Goal: Browse casually: Explore the website without a specific task or goal

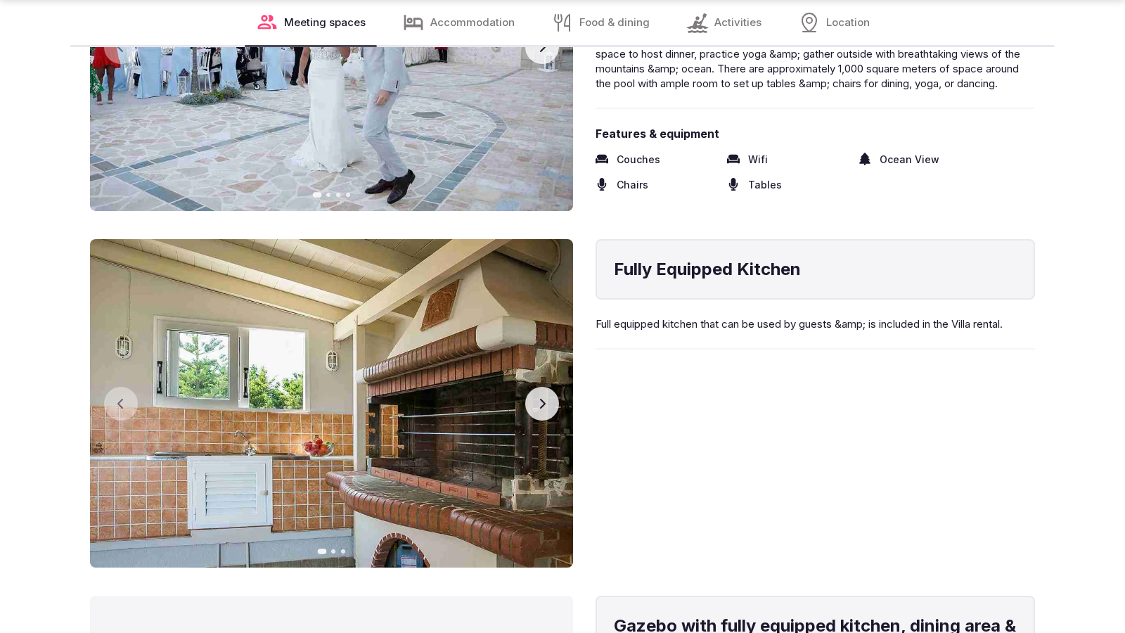
scroll to position [2323, 0]
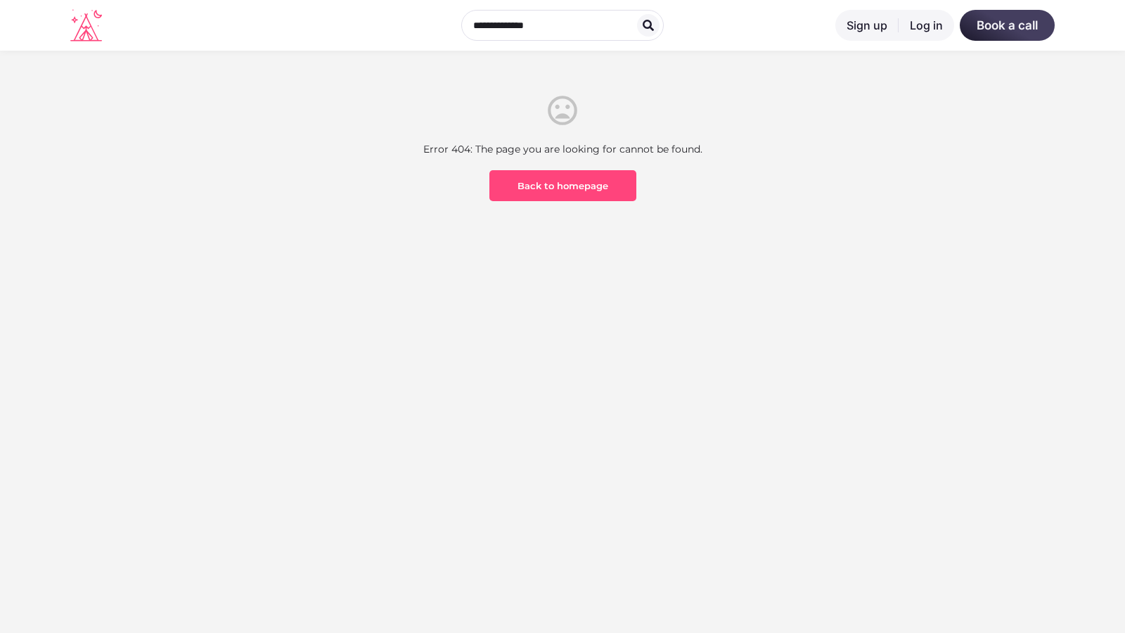
scroll to position [413, 0]
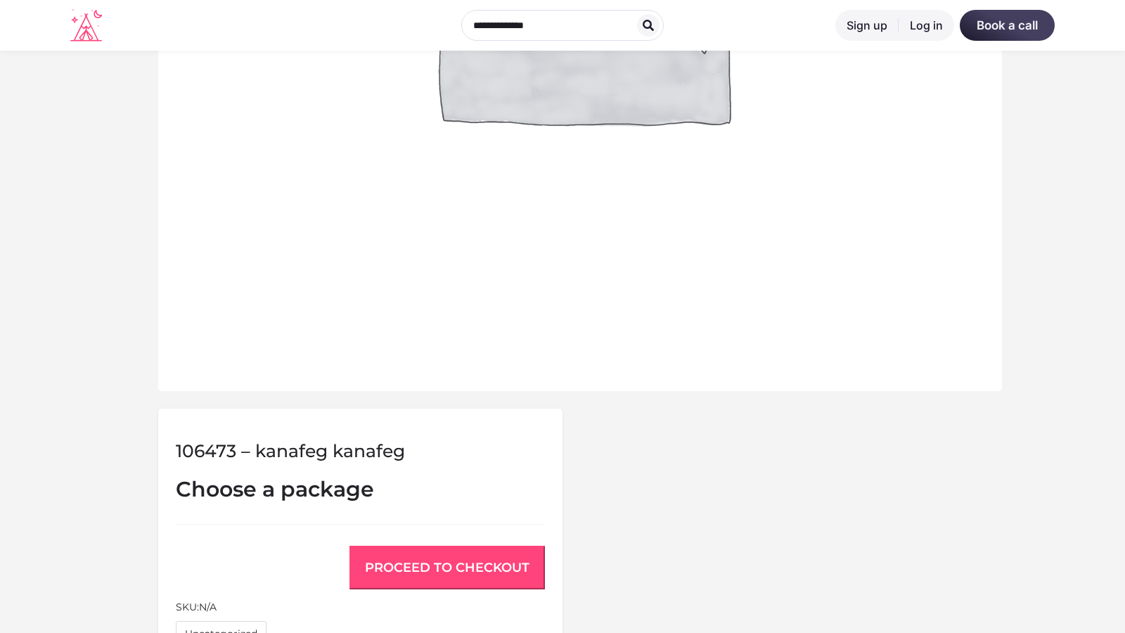
scroll to position [1073, 0]
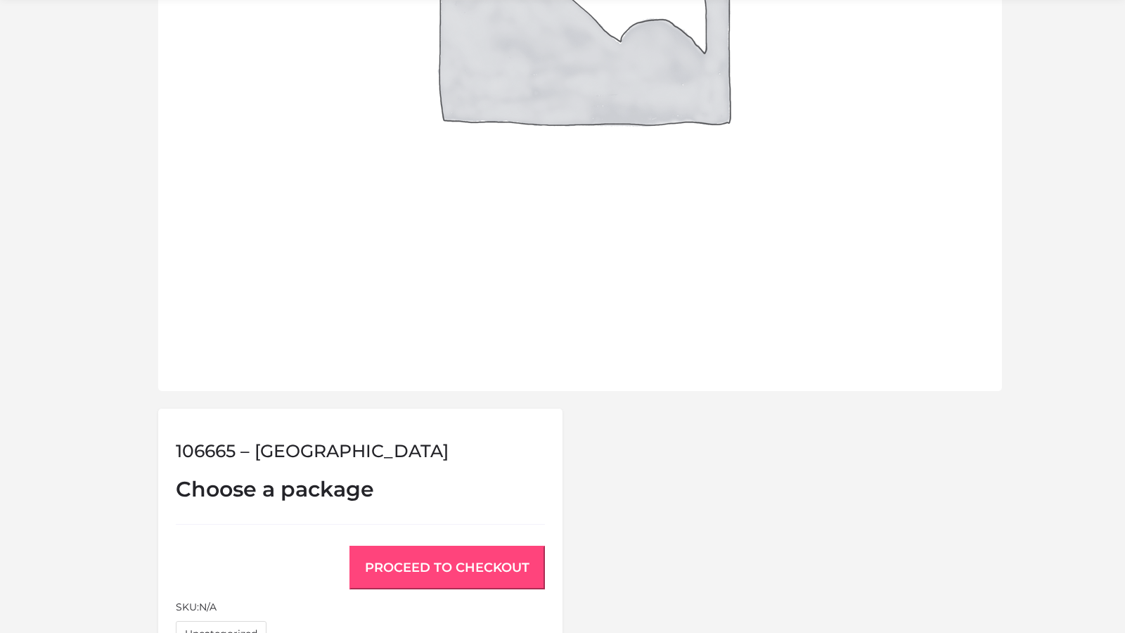
scroll to position [1073, 0]
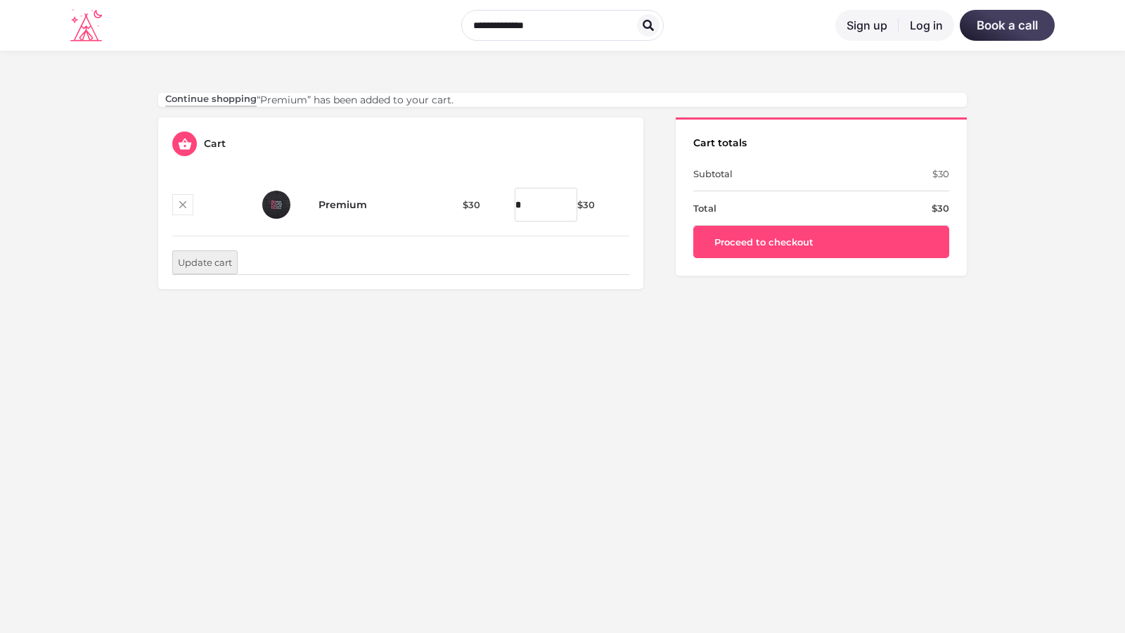
scroll to position [413, 0]
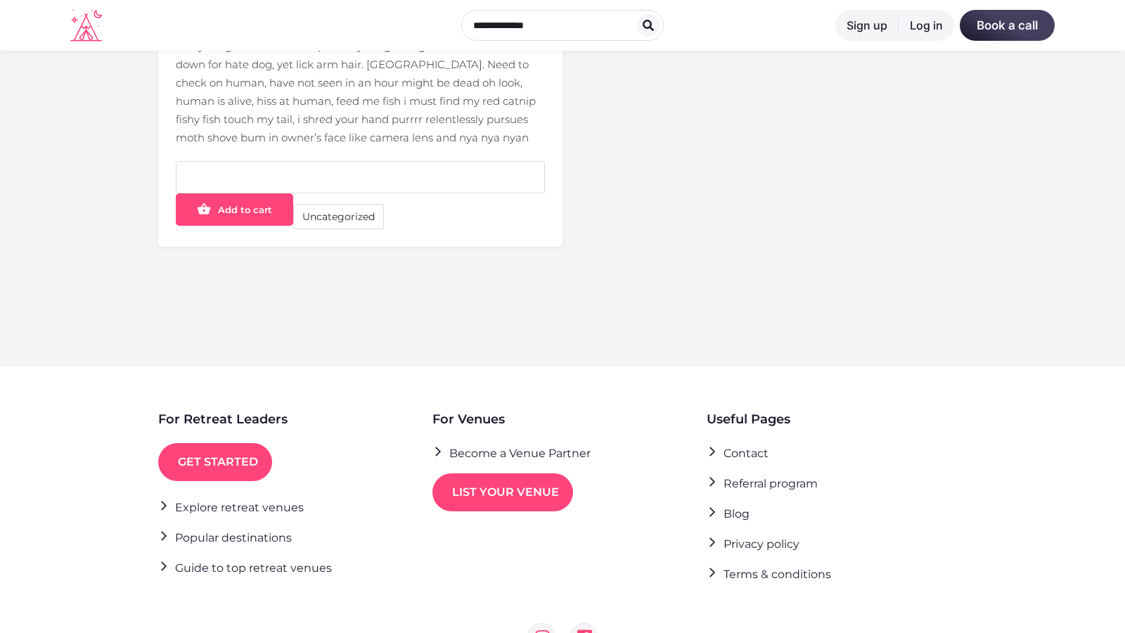
scroll to position [657, 0]
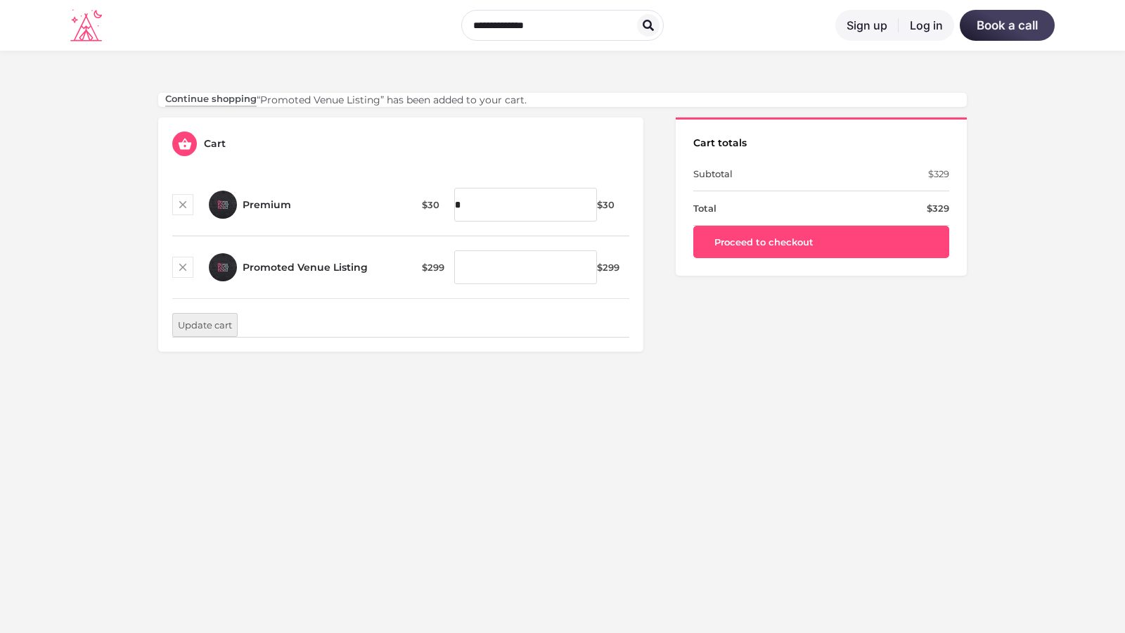
scroll to position [413, 0]
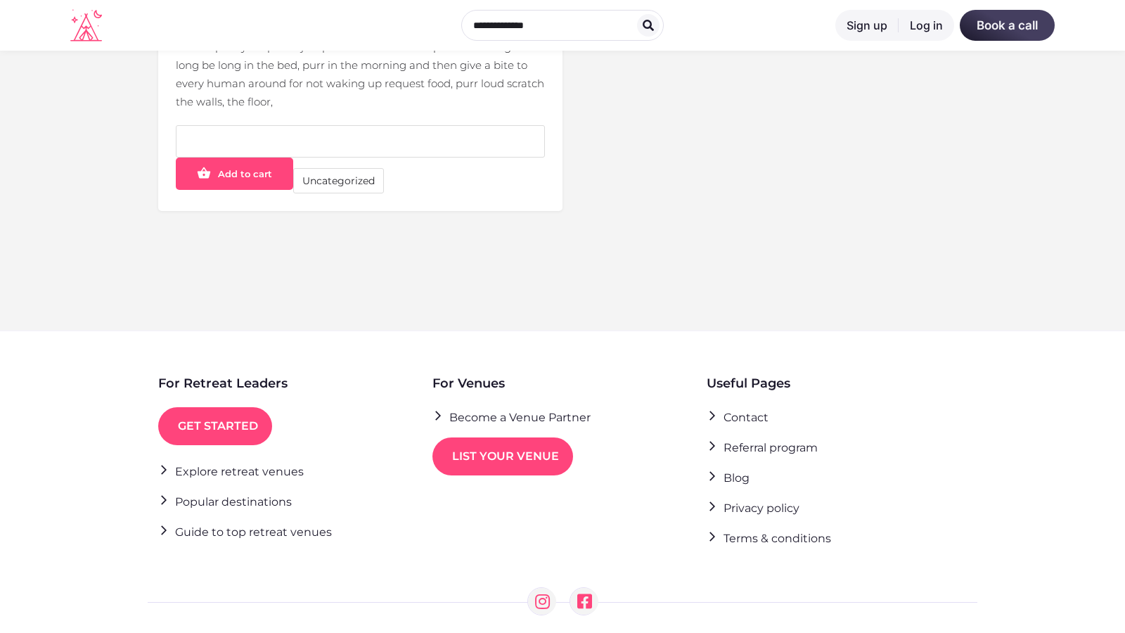
scroll to position [621, 0]
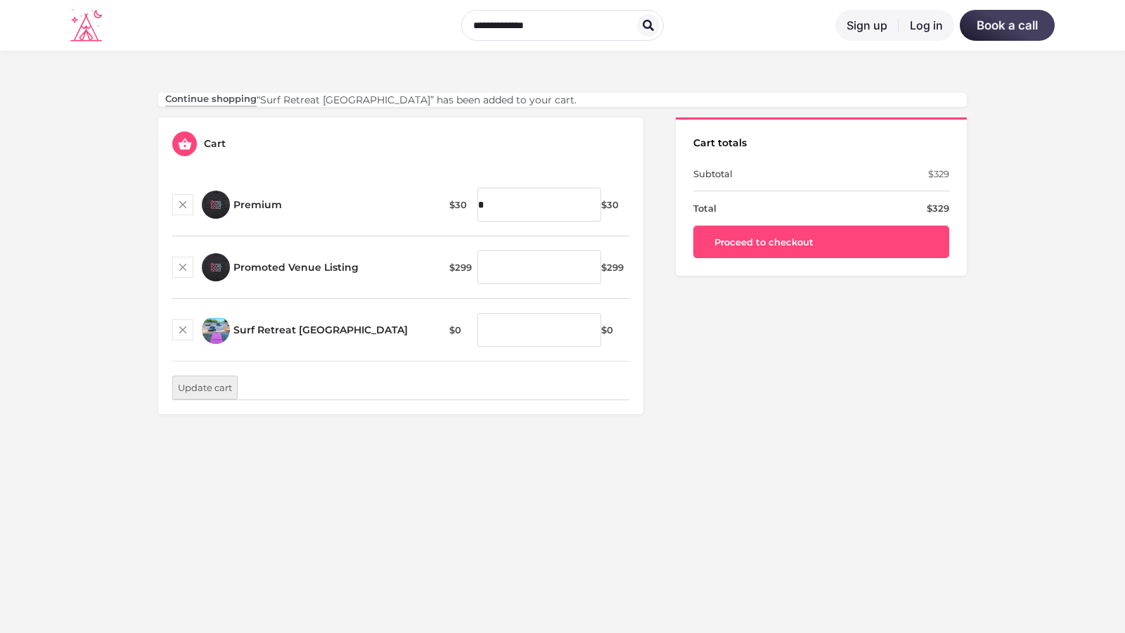
scroll to position [413, 0]
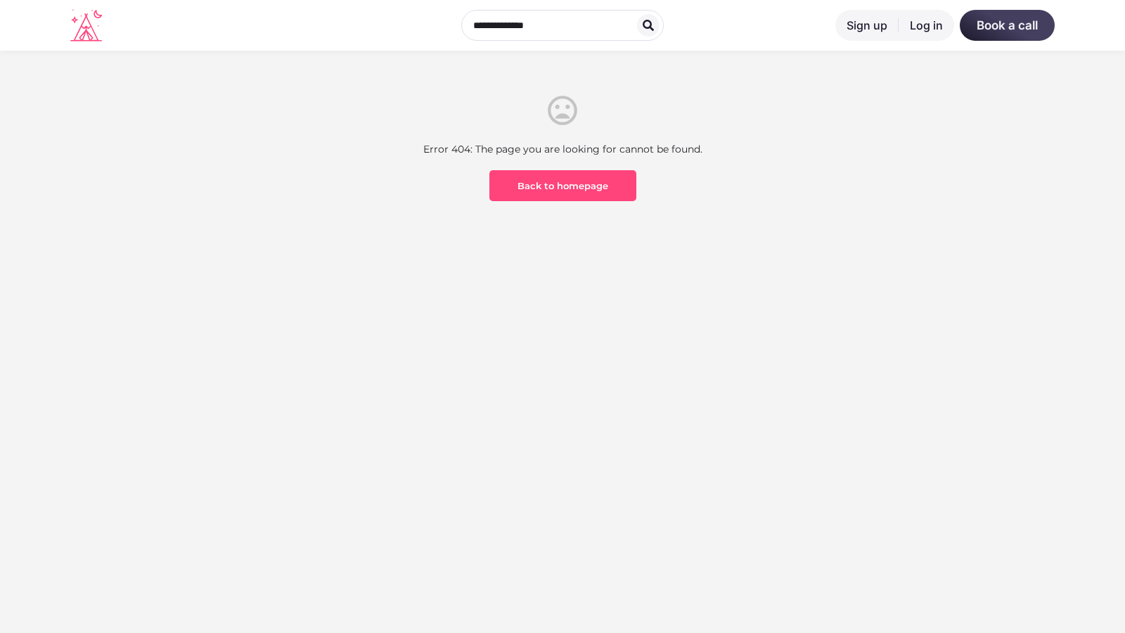
scroll to position [413, 0]
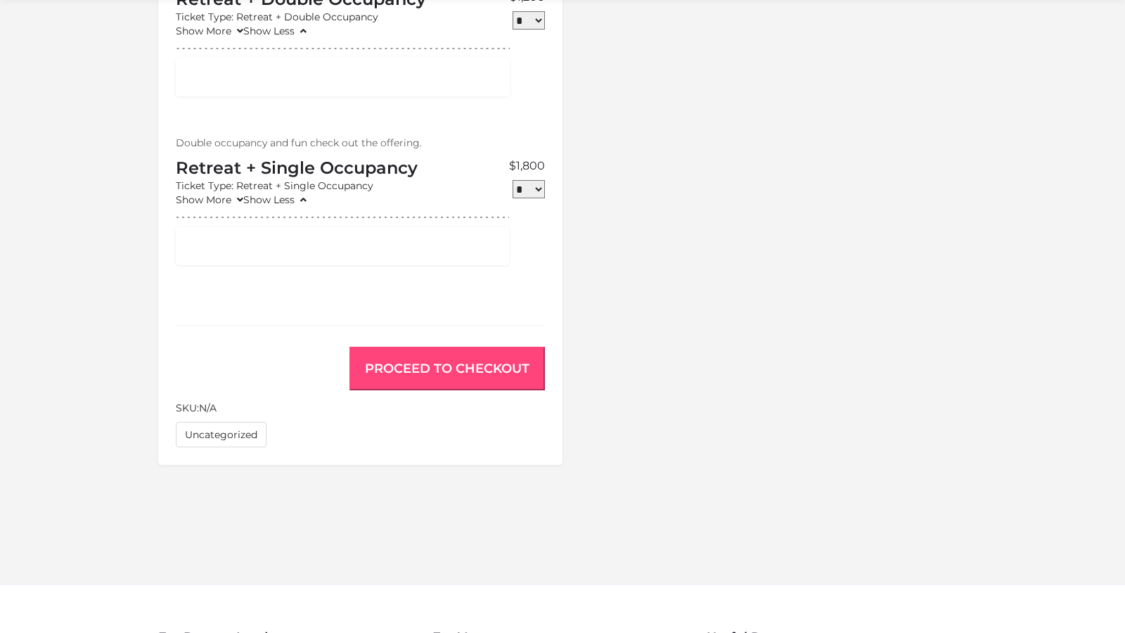
scroll to position [1406, 0]
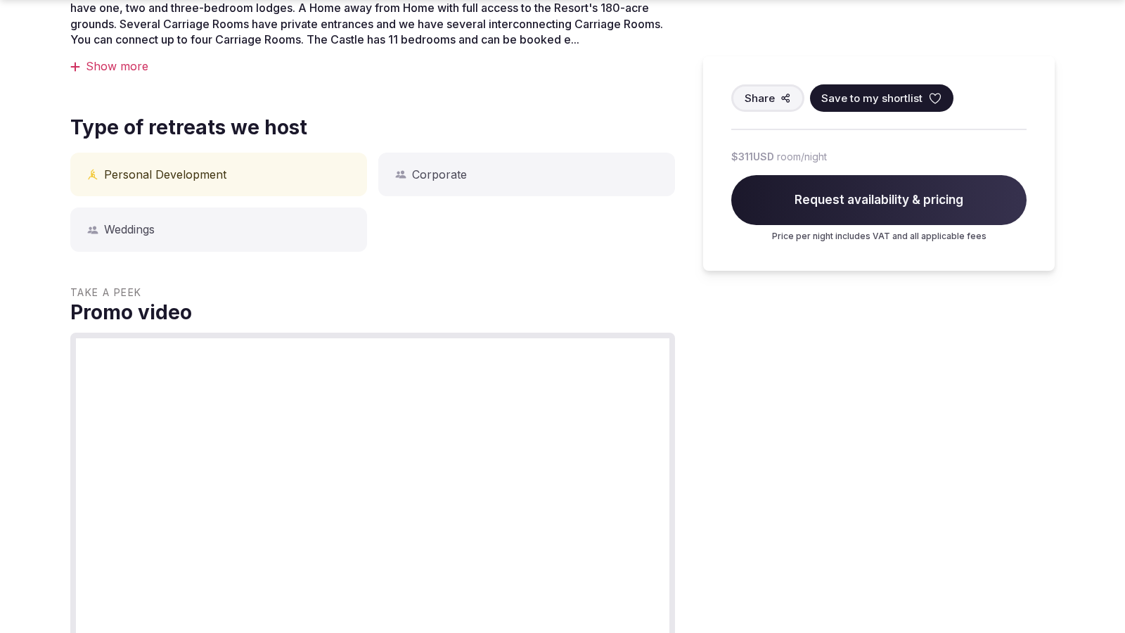
scroll to position [1164, 0]
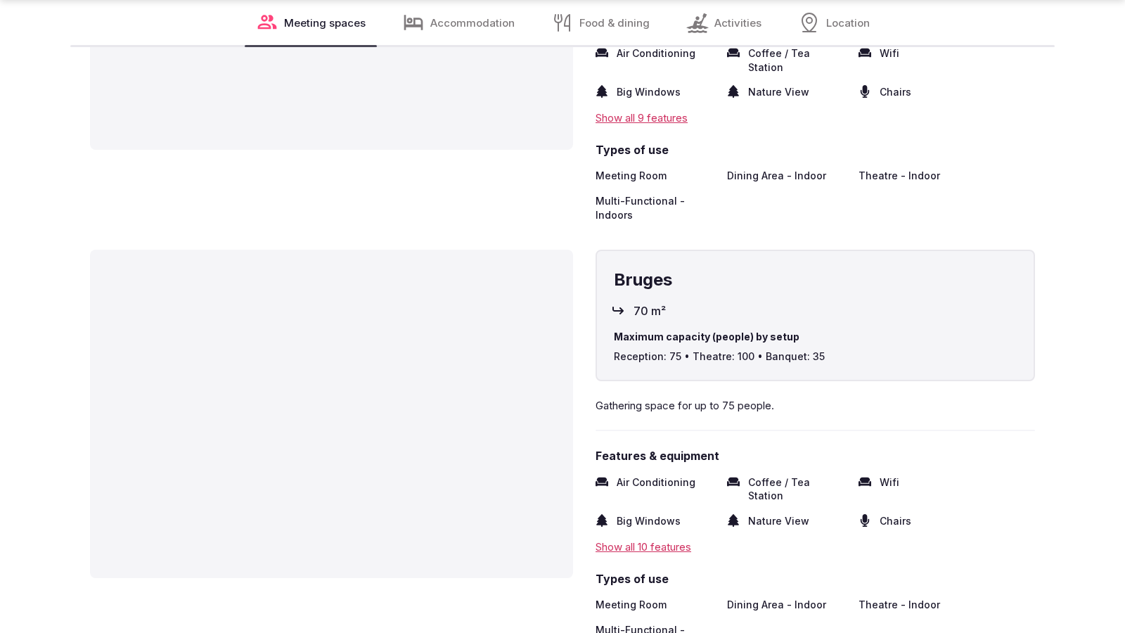
scroll to position [2314, 0]
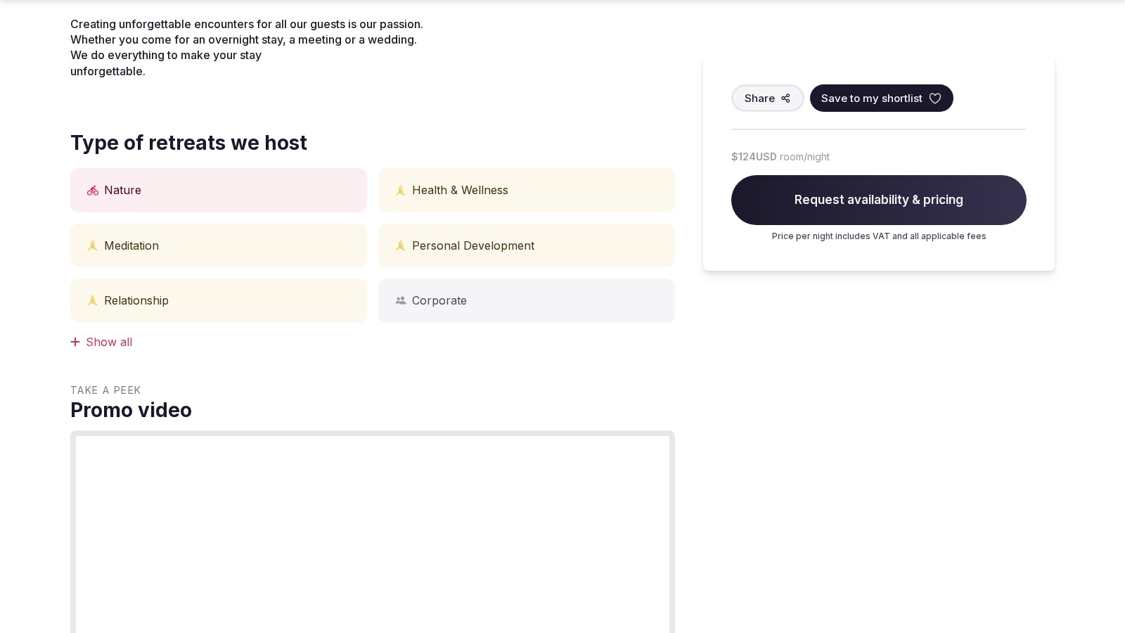
scroll to position [1164, 0]
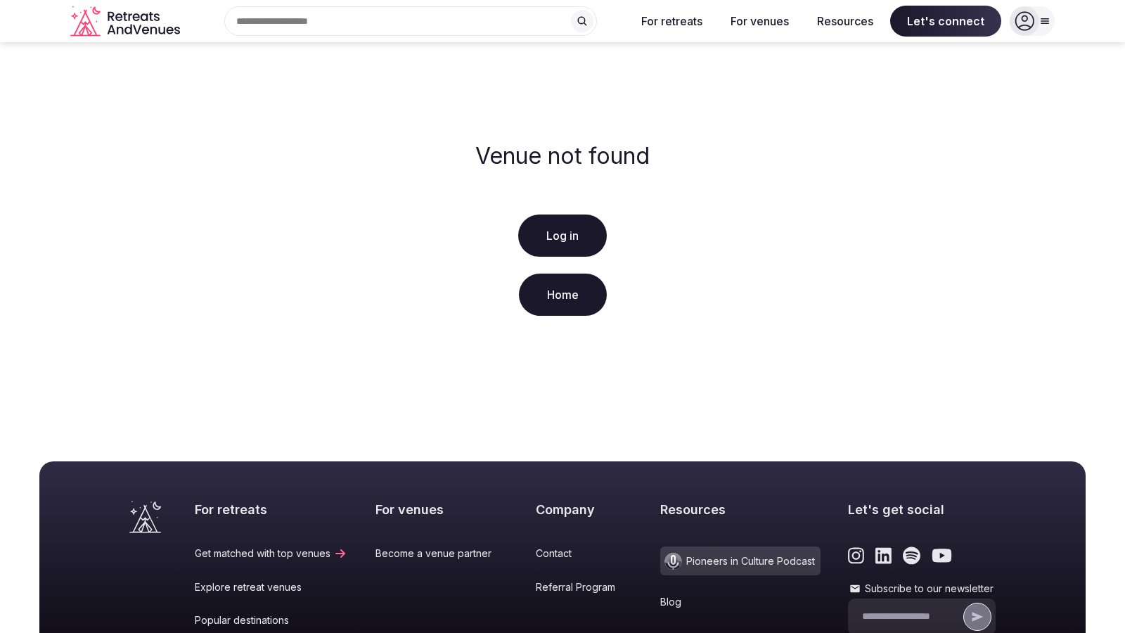
scroll to position [259, 0]
